Goal: Task Accomplishment & Management: Manage account settings

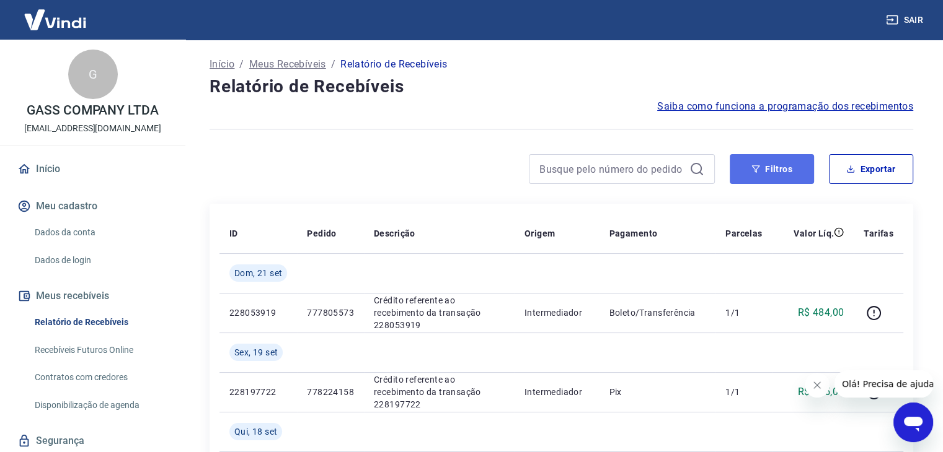
click at [791, 157] on button "Filtros" at bounding box center [771, 169] width 84 height 30
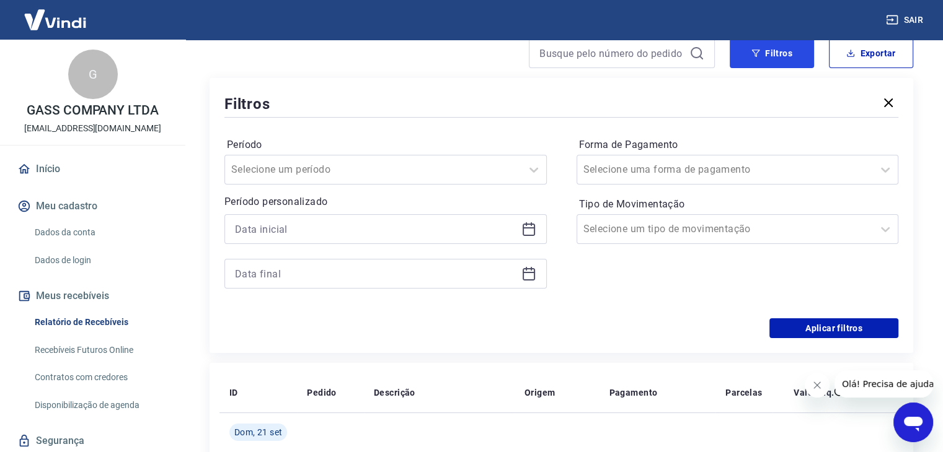
scroll to position [124, 0]
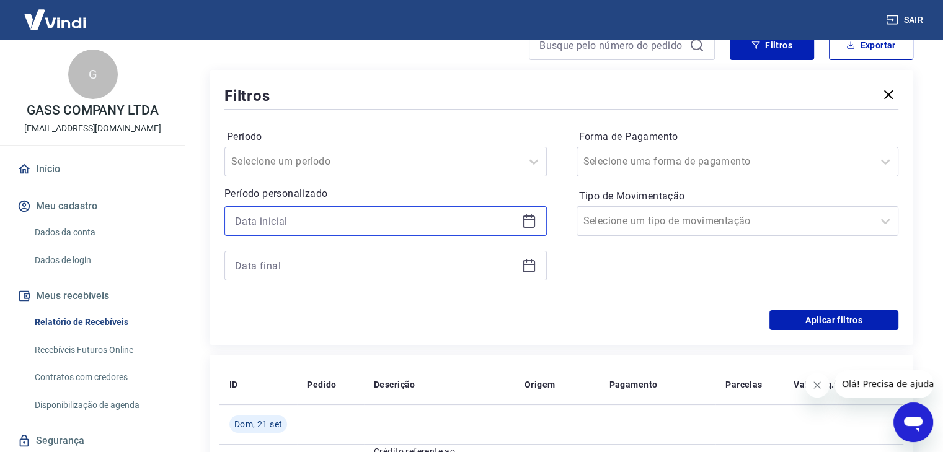
click at [276, 225] on input at bounding box center [375, 221] width 281 height 19
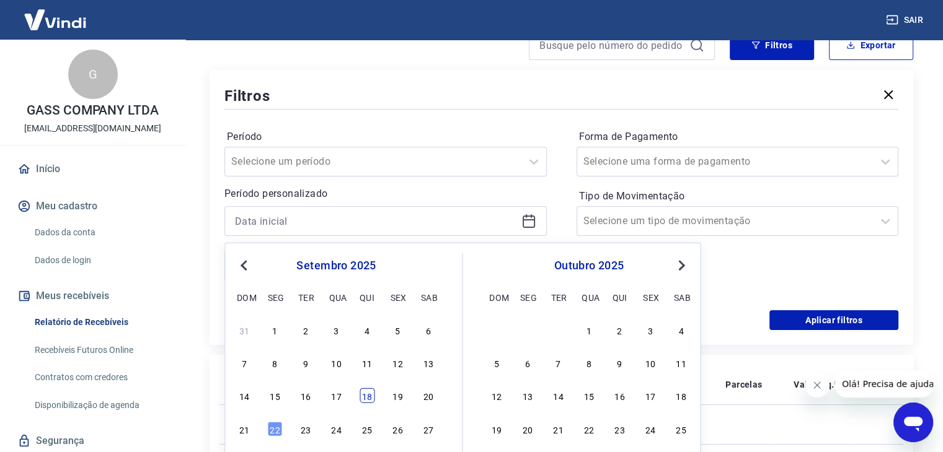
click at [360, 395] on div "18" at bounding box center [366, 396] width 15 height 15
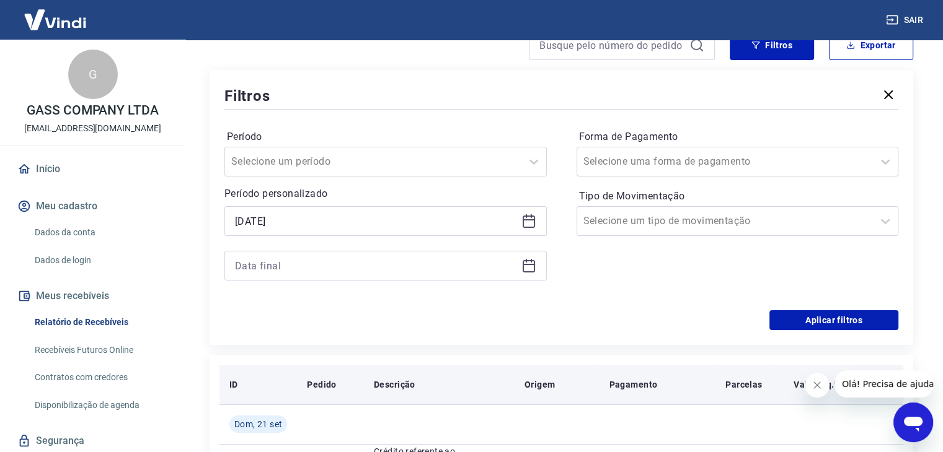
type input "[DATE]"
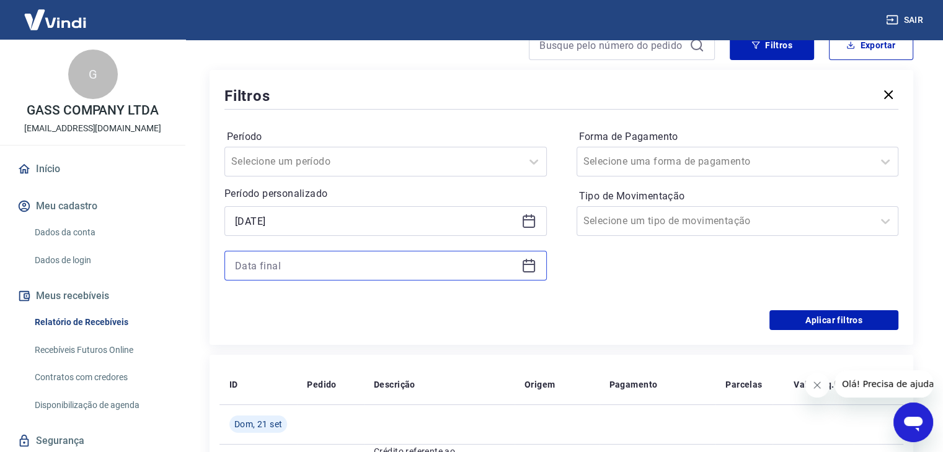
click at [280, 272] on input at bounding box center [375, 266] width 281 height 19
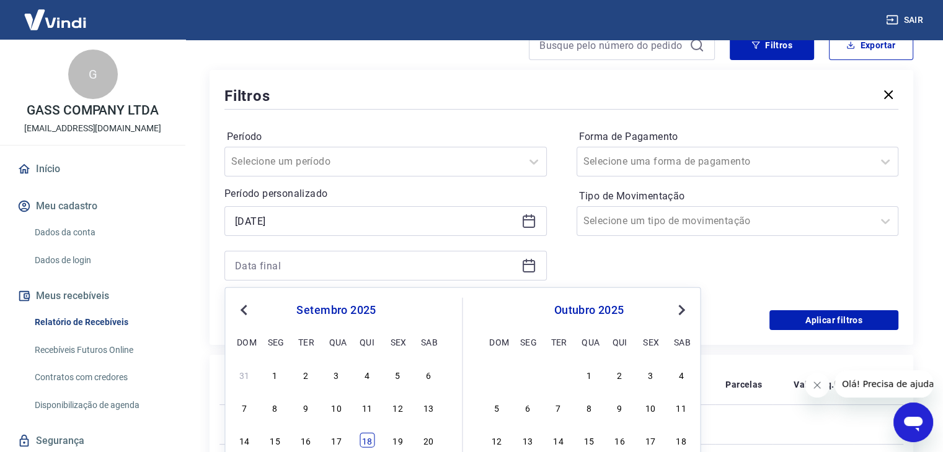
click at [372, 446] on div "18" at bounding box center [366, 440] width 15 height 15
type input "[DATE]"
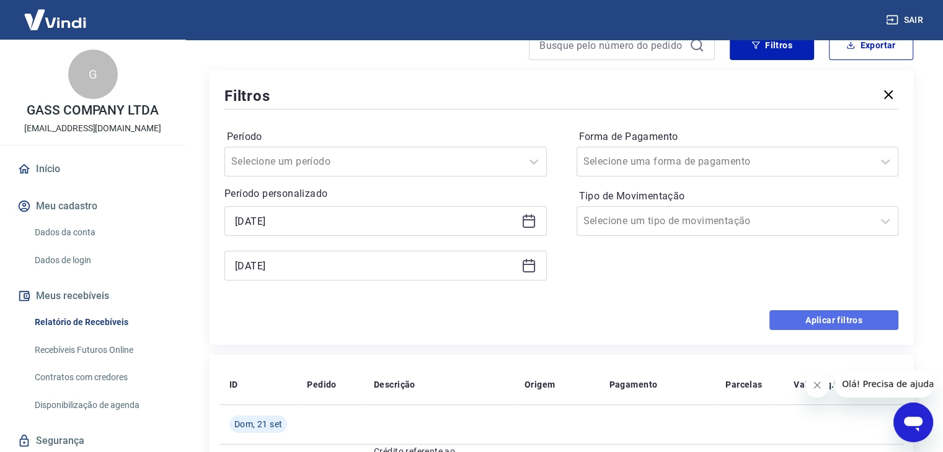
click at [793, 320] on button "Aplicar filtros" at bounding box center [833, 321] width 129 height 20
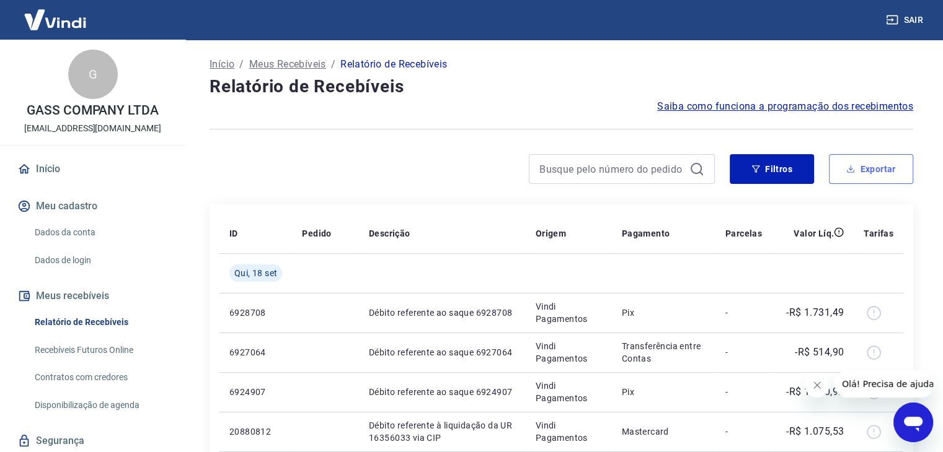
click at [885, 170] on button "Exportar" at bounding box center [871, 169] width 84 height 30
type input "[DATE]"
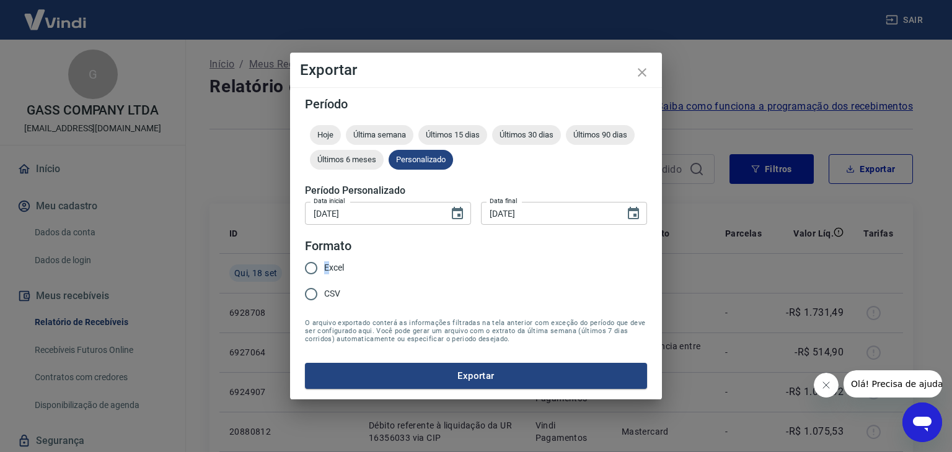
click at [327, 275] on label "Excel" at bounding box center [321, 268] width 46 height 26
click at [310, 267] on input "Excel" at bounding box center [311, 268] width 26 height 26
radio input "true"
click at [419, 377] on button "Exportar" at bounding box center [476, 376] width 342 height 26
